Goal: Navigation & Orientation: Find specific page/section

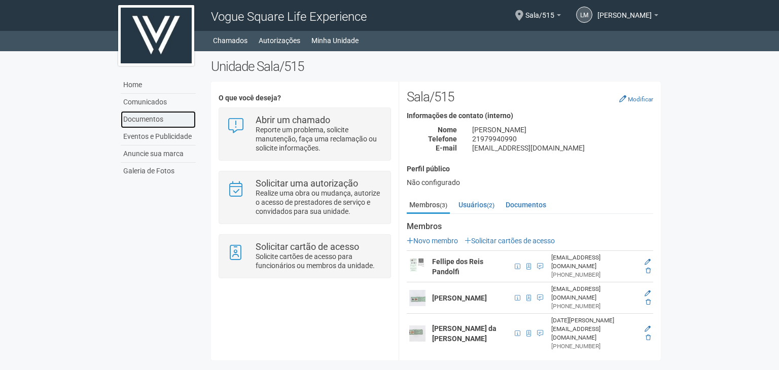
click at [146, 122] on link "Documentos" at bounding box center [158, 119] width 75 height 17
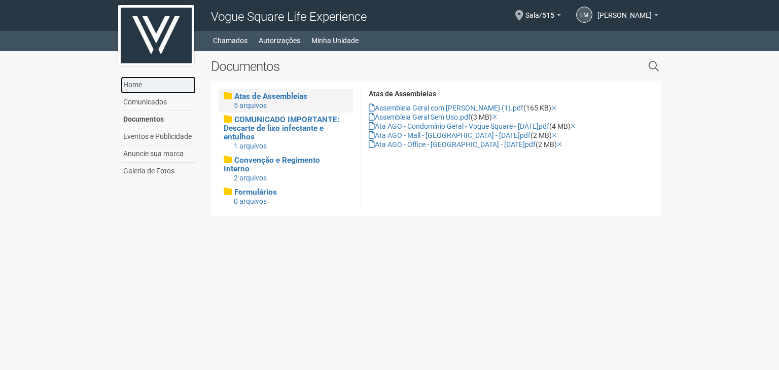
click at [137, 90] on link "Home" at bounding box center [158, 85] width 75 height 17
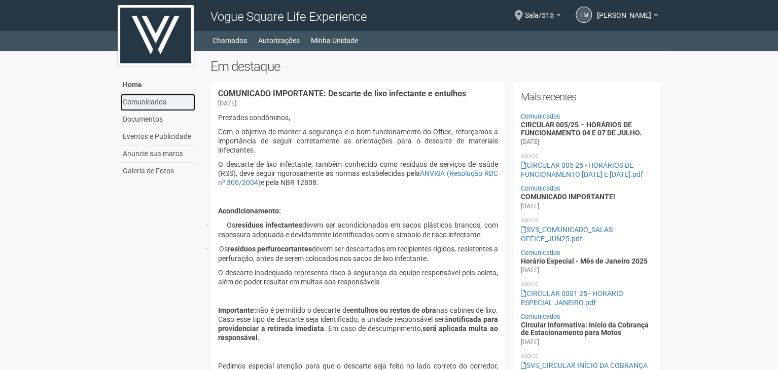
click at [150, 101] on link "Comunicados" at bounding box center [157, 102] width 75 height 17
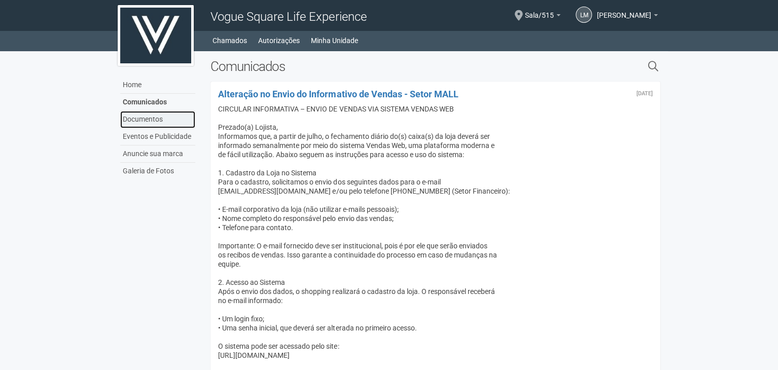
click at [153, 120] on link "Documentos" at bounding box center [157, 119] width 75 height 17
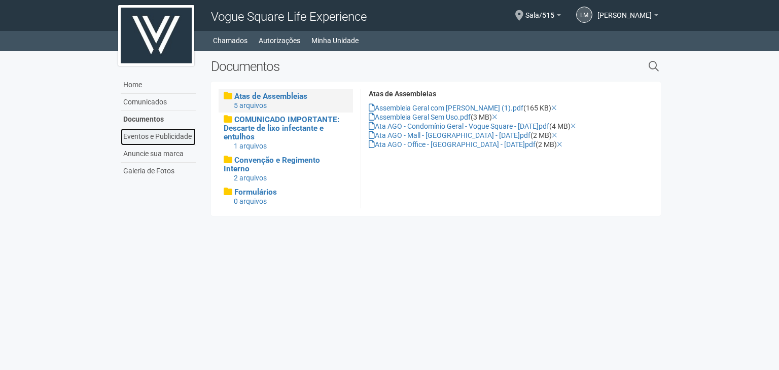
click at [153, 134] on link "Eventos e Publicidade" at bounding box center [158, 136] width 75 height 17
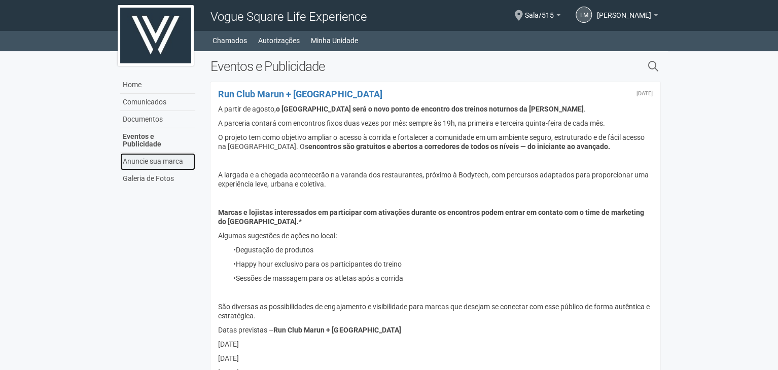
click at [155, 157] on link "Anuncie sua marca" at bounding box center [157, 161] width 75 height 17
click at [128, 89] on link "Home" at bounding box center [157, 85] width 75 height 17
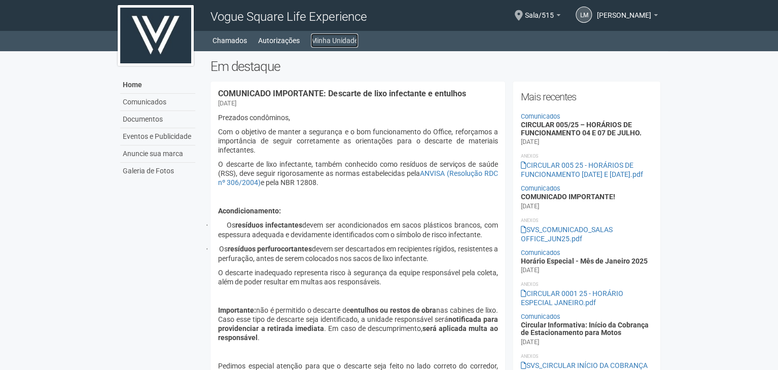
click at [336, 36] on link "Minha Unidade" at bounding box center [334, 40] width 47 height 14
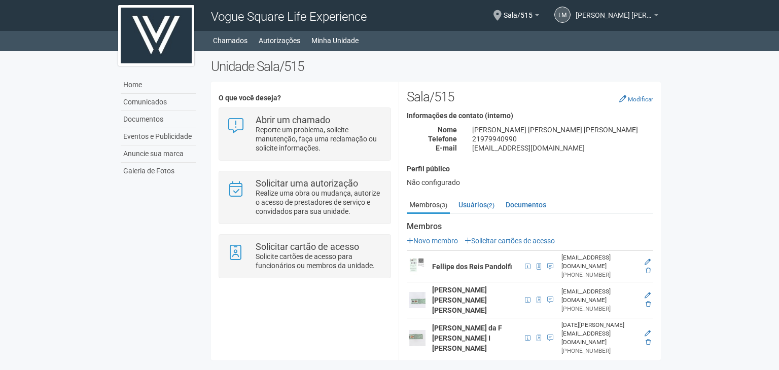
click at [625, 18] on span "[PERSON_NAME] [PERSON_NAME] [PERSON_NAME]" at bounding box center [614, 11] width 76 height 18
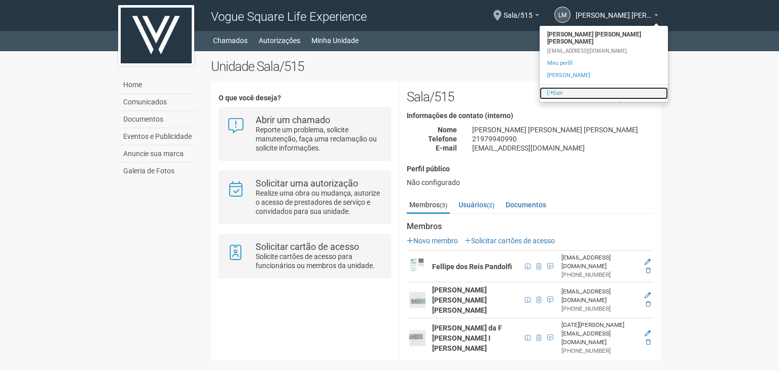
click at [559, 92] on link "Sair" at bounding box center [604, 93] width 128 height 12
